Goal: Find specific page/section

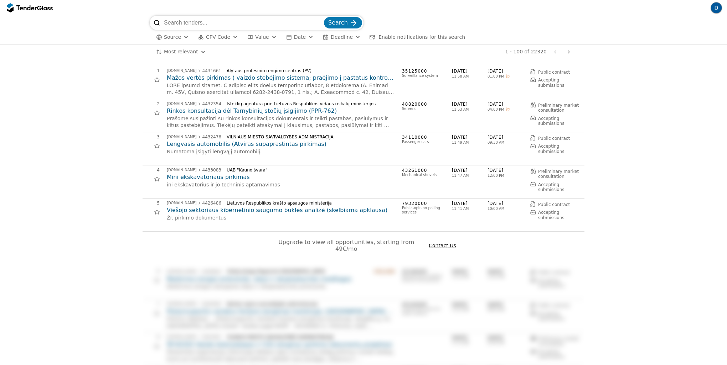
click at [181, 38] on div "button" at bounding box center [186, 37] width 26 height 24
click at [171, 20] on input "search" at bounding box center [243, 23] width 159 height 14
click at [212, 75] on h2 "Mažos vertės pirkimas ( vaizdo stebėjimo sistema; praėjimo į pastatus kontrolė;…" at bounding box center [281, 78] width 228 height 8
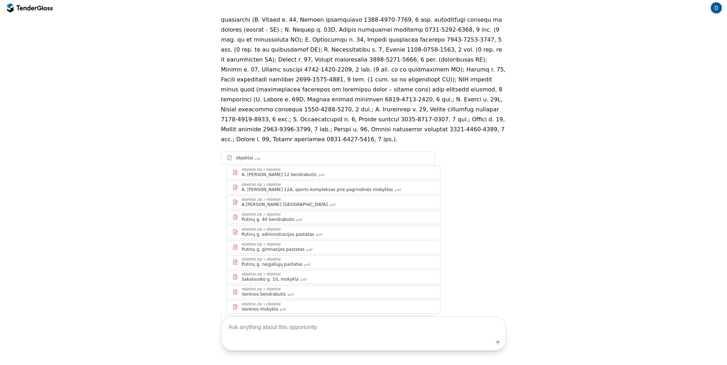
scroll to position [141, 0]
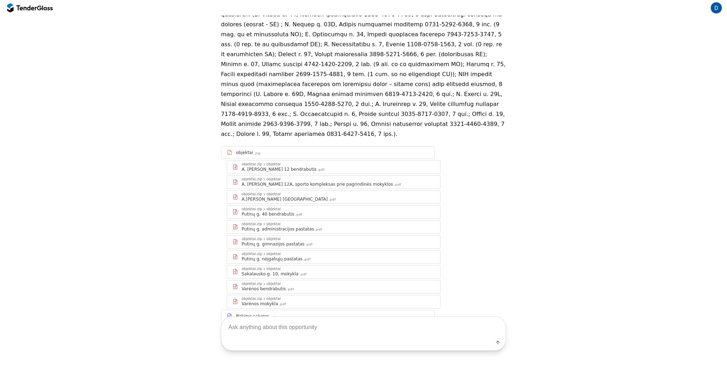
click at [256, 314] on div "Pirkimo sąlygos_" at bounding box center [254, 317] width 36 height 6
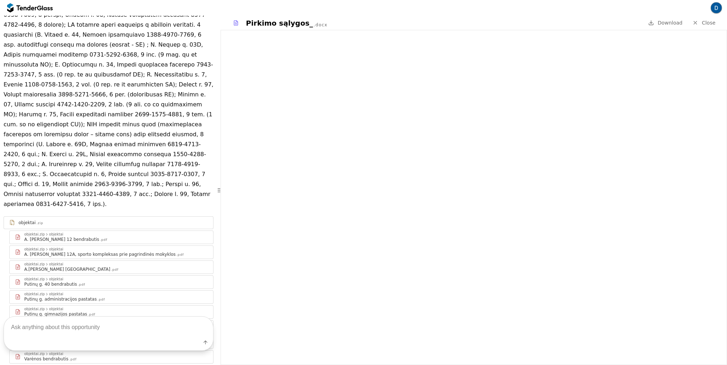
click at [710, 22] on span "Close" at bounding box center [708, 23] width 14 height 6
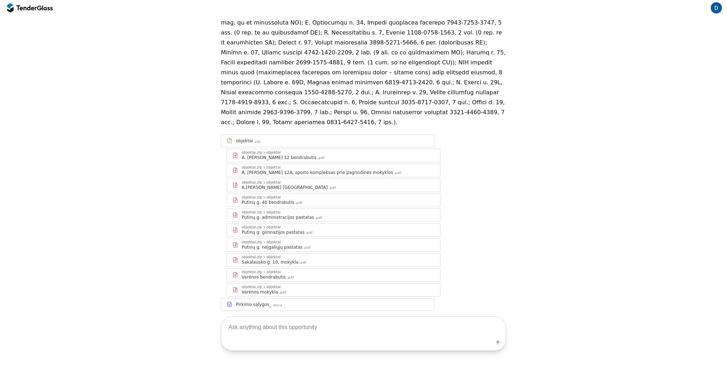
scroll to position [141, 0]
